Goal: Task Accomplishment & Management: Use online tool/utility

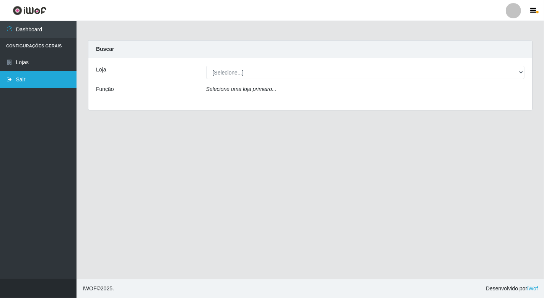
click at [21, 81] on link "Sair" at bounding box center [38, 79] width 77 height 17
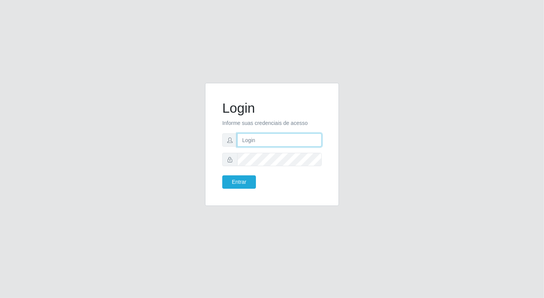
click at [260, 143] on input "text" at bounding box center [279, 140] width 85 height 13
type input "[EMAIL_ADDRESS][DOMAIN_NAME]"
click at [222, 176] on button "Entrar" at bounding box center [239, 182] width 34 height 13
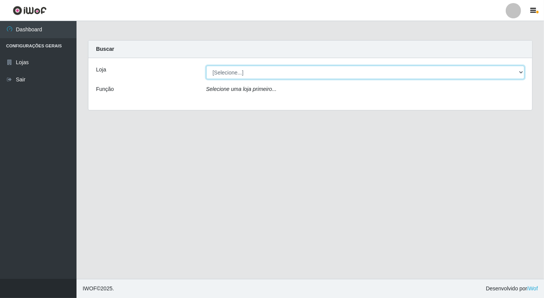
click at [520, 74] on select "[Selecione...] Nordestão - [GEOGRAPHIC_DATA]" at bounding box center [365, 72] width 319 height 13
select select "454"
click at [206, 66] on select "[Selecione...] Nordestão - [GEOGRAPHIC_DATA]" at bounding box center [365, 72] width 319 height 13
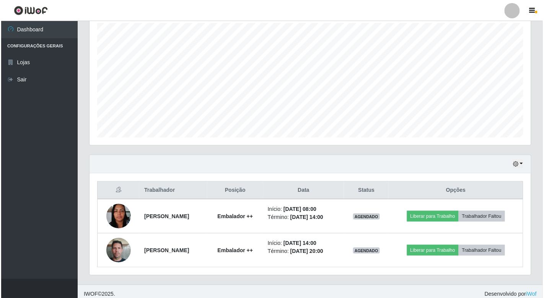
scroll to position [142, 0]
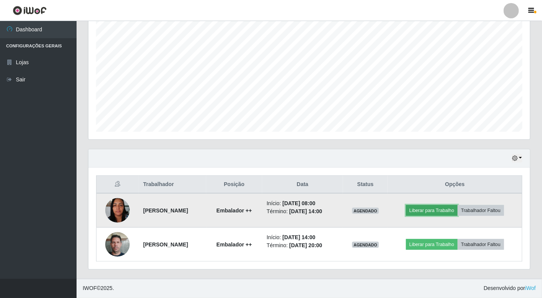
click at [427, 211] on button "Liberar para Trabalho" at bounding box center [432, 210] width 52 height 11
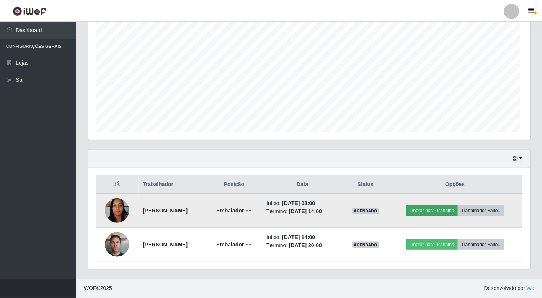
scroll to position [158, 437]
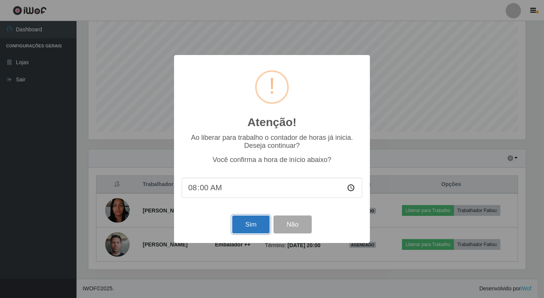
click at [241, 223] on button "Sim" at bounding box center [250, 225] width 37 height 18
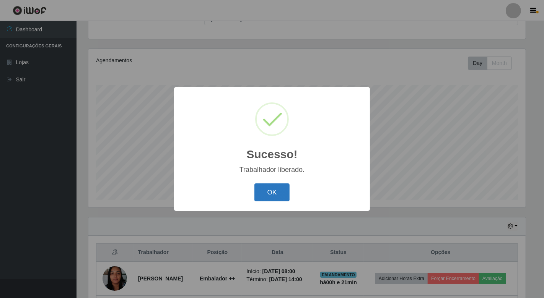
click at [277, 195] on button "OK" at bounding box center [272, 193] width 36 height 18
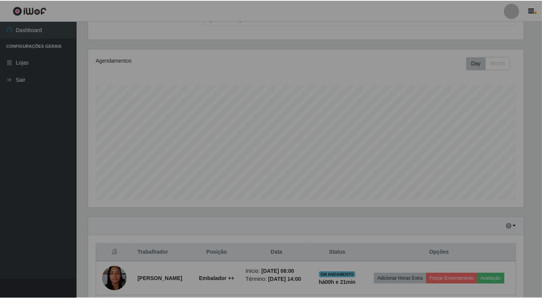
scroll to position [158, 441]
